Goal: Entertainment & Leisure: Consume media (video, audio)

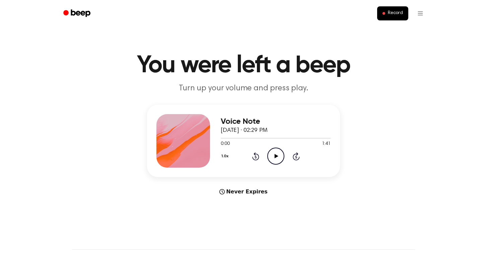
click at [273, 153] on icon "Play Audio" at bounding box center [275, 156] width 17 height 17
click at [275, 153] on icon "Play Audio" at bounding box center [275, 156] width 17 height 17
click at [277, 157] on icon at bounding box center [275, 156] width 3 height 4
click at [279, 156] on icon "Play Audio" at bounding box center [275, 156] width 17 height 17
click at [274, 157] on icon "Play Audio" at bounding box center [275, 156] width 17 height 17
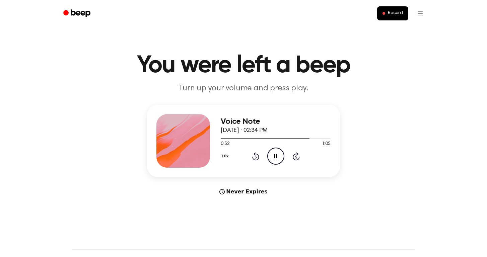
click at [276, 155] on icon "Pause Audio" at bounding box center [275, 156] width 17 height 17
click at [278, 157] on icon "Play Audio" at bounding box center [275, 156] width 17 height 17
click at [277, 157] on icon at bounding box center [276, 156] width 4 height 4
click at [274, 154] on icon "Play Audio" at bounding box center [275, 156] width 17 height 17
click at [277, 157] on icon at bounding box center [276, 156] width 4 height 4
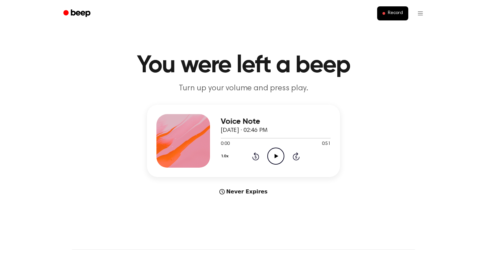
click at [274, 160] on icon "Play Audio" at bounding box center [275, 156] width 17 height 17
click at [271, 159] on icon "Play Audio" at bounding box center [275, 156] width 17 height 17
click at [275, 153] on icon "Play Audio" at bounding box center [275, 156] width 17 height 17
click at [276, 156] on icon at bounding box center [276, 156] width 4 height 4
